Goal: Find specific page/section: Find specific page/section

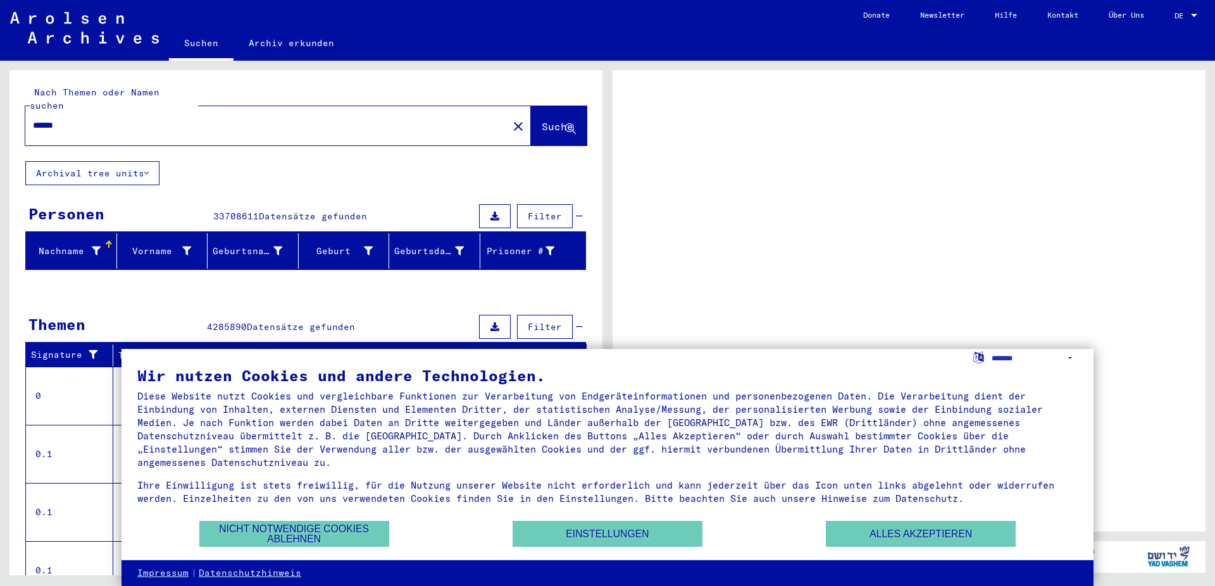
click at [1197, 9] on div "DE DE" at bounding box center [1186, 13] width 25 height 22
click at [1190, 18] on div at bounding box center [1193, 15] width 11 height 9
drag, startPoint x: 350, startPoint y: 536, endPoint x: 360, endPoint y: 535, distance: 9.6
click at [355, 535] on button "Nicht notwendige Cookies ablehnen" at bounding box center [294, 534] width 190 height 26
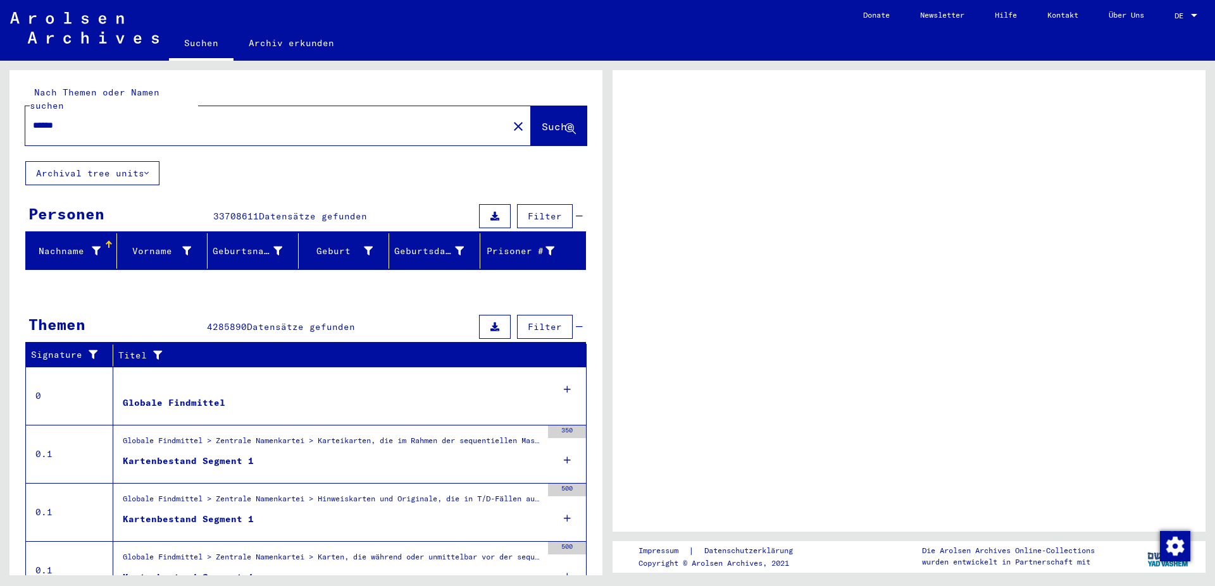
click at [1191, 5] on div "DE DE" at bounding box center [1186, 13] width 25 height 22
click at [1196, 16] on div at bounding box center [1193, 15] width 6 height 3
click at [1183, 12] on span "DE" at bounding box center [1181, 15] width 14 height 9
click at [1203, 6] on link "DE DE" at bounding box center [1187, 15] width 56 height 30
click at [1184, 3] on div "DE DE" at bounding box center [1186, 13] width 25 height 22
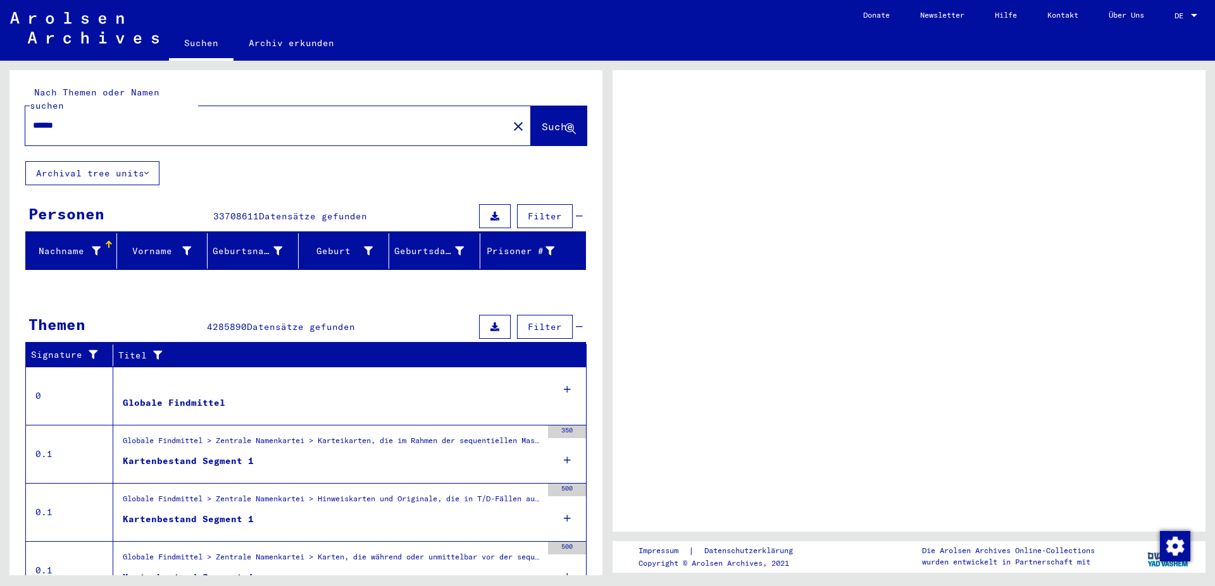
click at [1188, 3] on div "DE DE" at bounding box center [1186, 13] width 25 height 22
click at [1181, 20] on span "DE" at bounding box center [1181, 15] width 14 height 9
click at [1196, 11] on div at bounding box center [1193, 15] width 11 height 9
click at [1097, 228] on div at bounding box center [908, 301] width 593 height 462
